Goal: Information Seeking & Learning: Learn about a topic

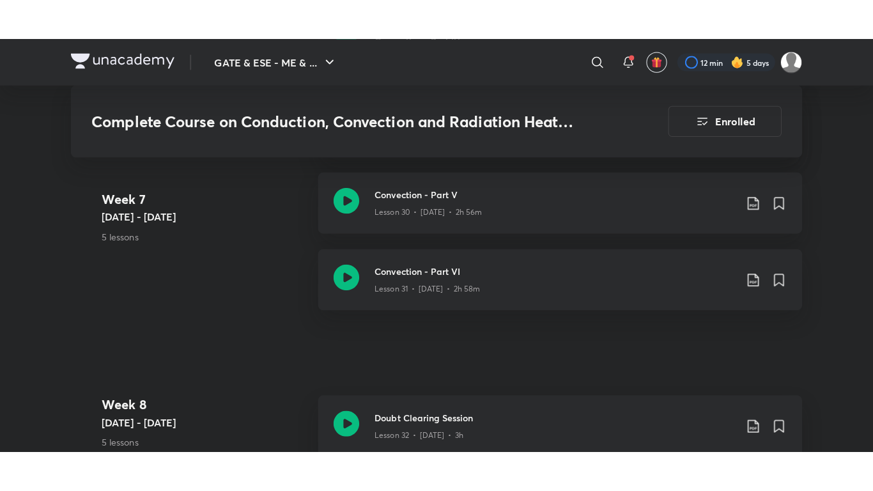
scroll to position [3386, 0]
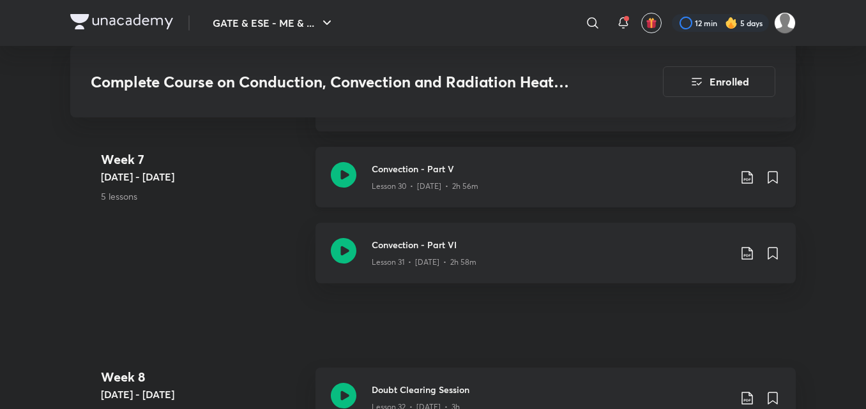
click at [501, 189] on div "Lesson 30 • [DATE] • 2h 56m" at bounding box center [551, 184] width 358 height 17
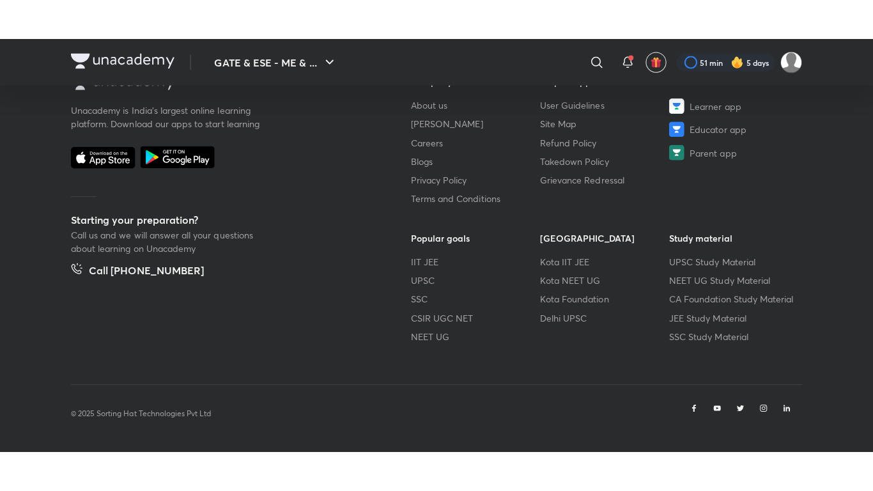
scroll to position [723, 0]
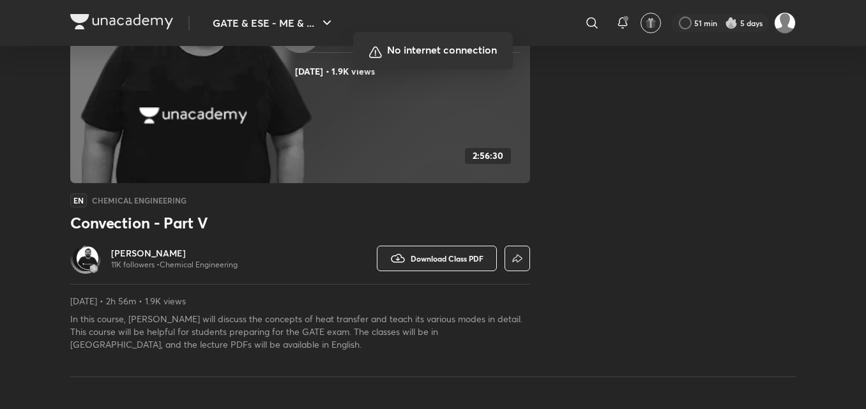
scroll to position [211, 0]
click at [736, 145] on div at bounding box center [433, 204] width 866 height 409
drag, startPoint x: 710, startPoint y: 360, endPoint x: 746, endPoint y: 223, distance: 141.2
click at [746, 222] on div at bounding box center [433, 204] width 866 height 409
drag, startPoint x: 700, startPoint y: 167, endPoint x: 758, endPoint y: 161, distance: 58.5
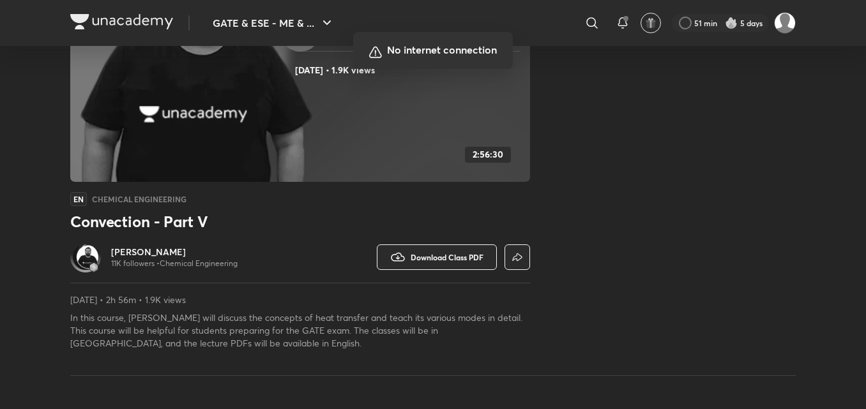
drag, startPoint x: 758, startPoint y: 161, endPoint x: 776, endPoint y: 153, distance: 19.1
drag, startPoint x: 776, startPoint y: 153, endPoint x: 734, endPoint y: 93, distance: 73.0
click at [734, 93] on div at bounding box center [433, 204] width 866 height 409
drag, startPoint x: 659, startPoint y: 169, endPoint x: 608, endPoint y: 183, distance: 52.2
click at [608, 183] on div at bounding box center [433, 204] width 866 height 409
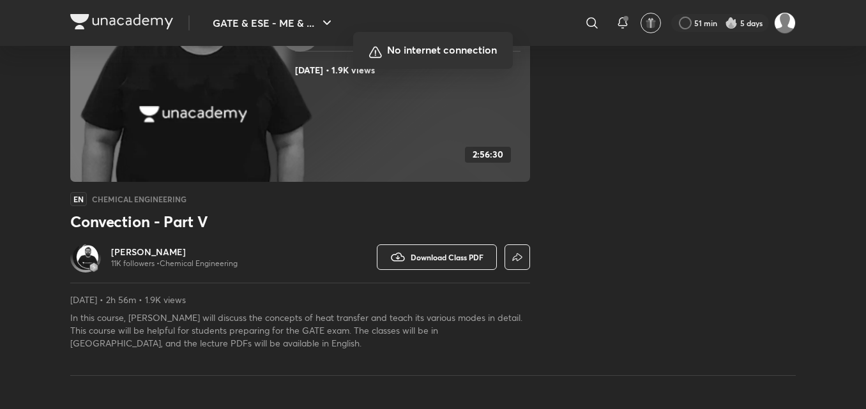
drag, startPoint x: 644, startPoint y: 157, endPoint x: 588, endPoint y: 175, distance: 59.0
click at [588, 175] on div at bounding box center [433, 204] width 866 height 409
drag, startPoint x: 646, startPoint y: 109, endPoint x: 604, endPoint y: 153, distance: 60.5
drag, startPoint x: 604, startPoint y: 153, endPoint x: 627, endPoint y: 103, distance: 54.9
drag, startPoint x: 627, startPoint y: 103, endPoint x: 638, endPoint y: 81, distance: 24.6
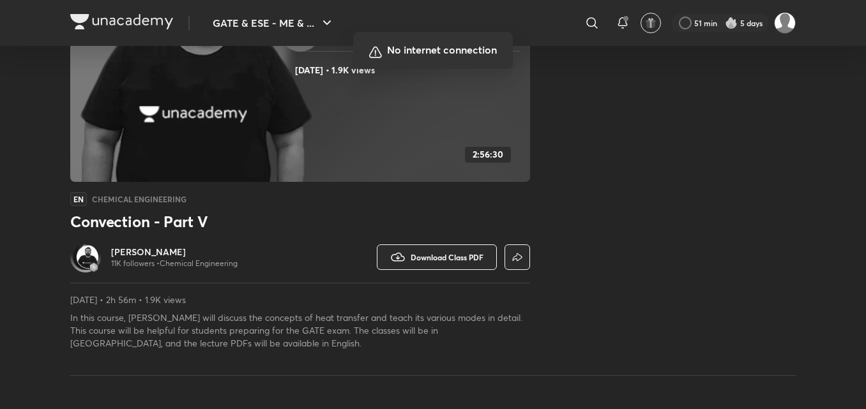
click at [638, 81] on div at bounding box center [433, 204] width 866 height 409
drag, startPoint x: 641, startPoint y: 66, endPoint x: 601, endPoint y: 106, distance: 56.5
click at [601, 106] on div at bounding box center [433, 204] width 866 height 409
drag, startPoint x: 610, startPoint y: 103, endPoint x: 581, endPoint y: 160, distance: 63.1
click at [581, 160] on div at bounding box center [433, 204] width 866 height 409
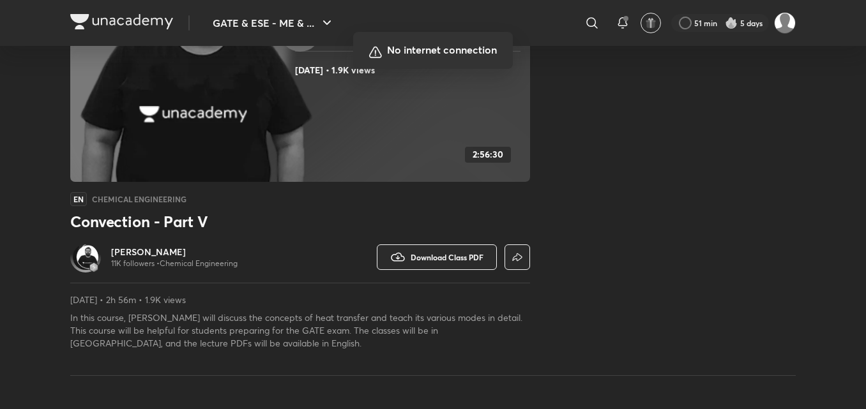
drag, startPoint x: 606, startPoint y: 125, endPoint x: 568, endPoint y: 170, distance: 58.9
click at [568, 170] on div at bounding box center [433, 204] width 866 height 409
drag, startPoint x: 598, startPoint y: 137, endPoint x: 597, endPoint y: 144, distance: 6.4
